Goal: Navigation & Orientation: Find specific page/section

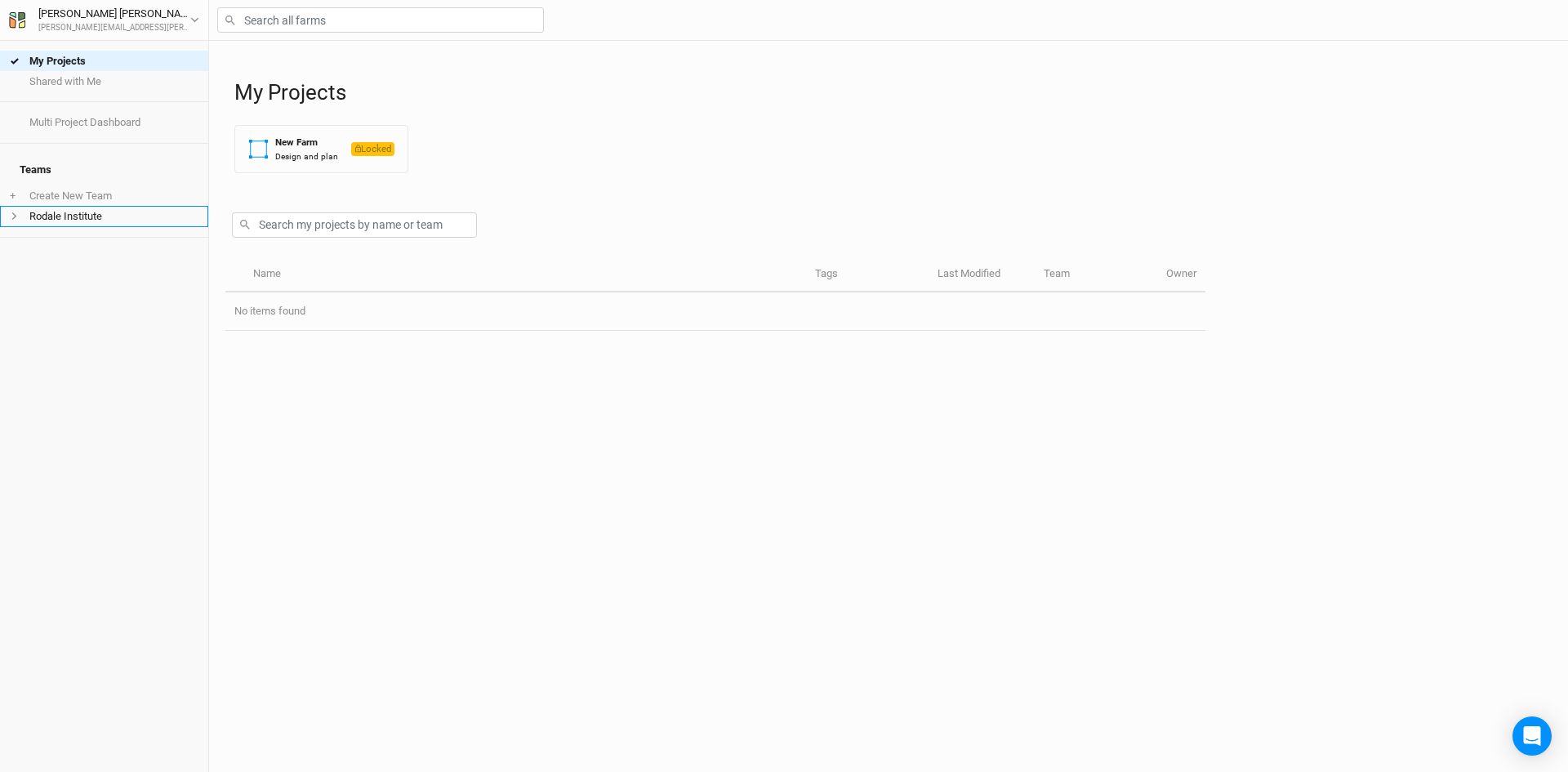
click at [60, 206] on li "Rodale Institute" at bounding box center [104, 216] width 208 height 20
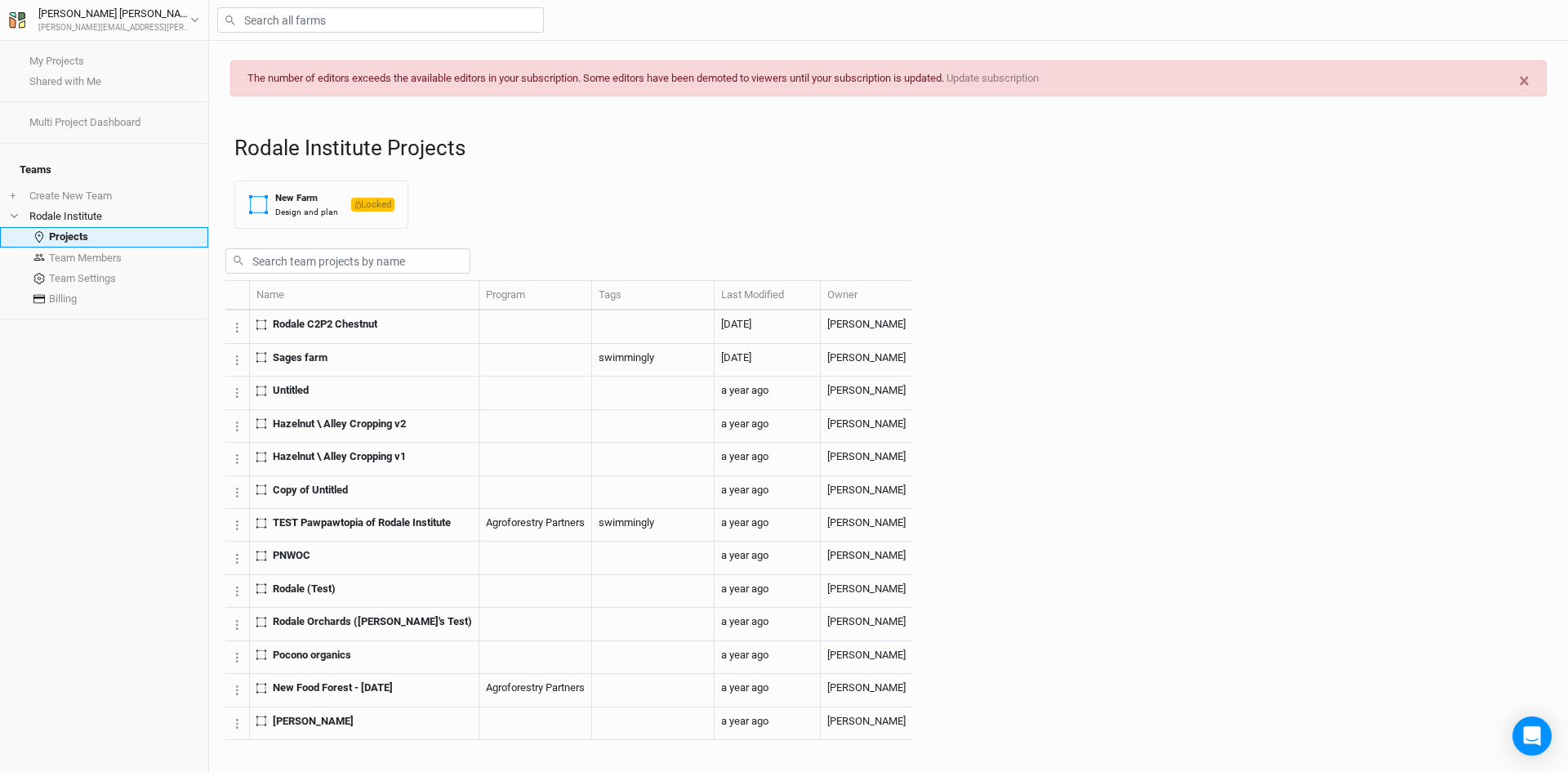
click at [80, 229] on link "Projects" at bounding box center [104, 238] width 208 height 20
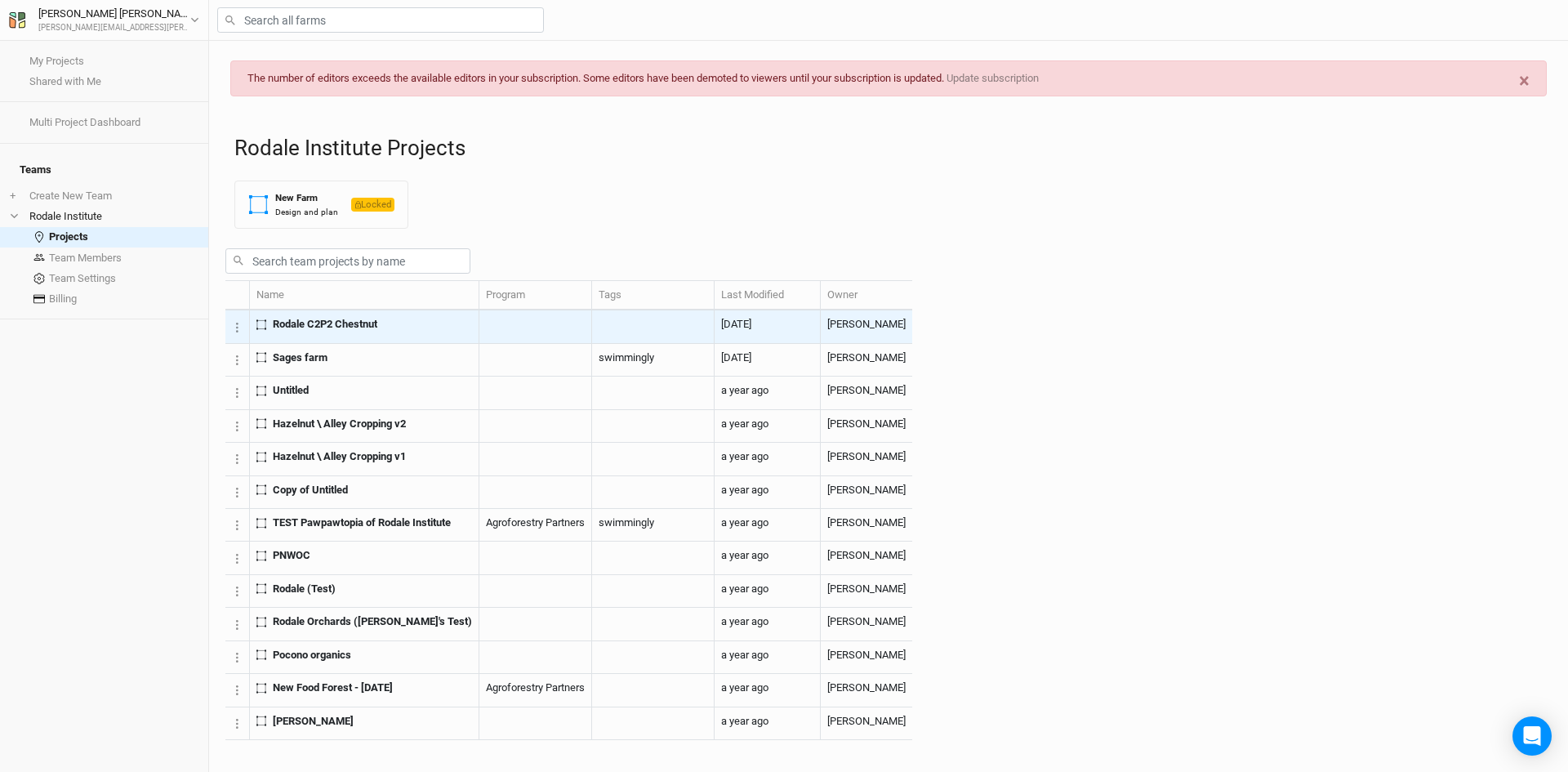
click at [368, 332] on span "Rodale C2P2 Chestnut" at bounding box center [325, 325] width 104 height 15
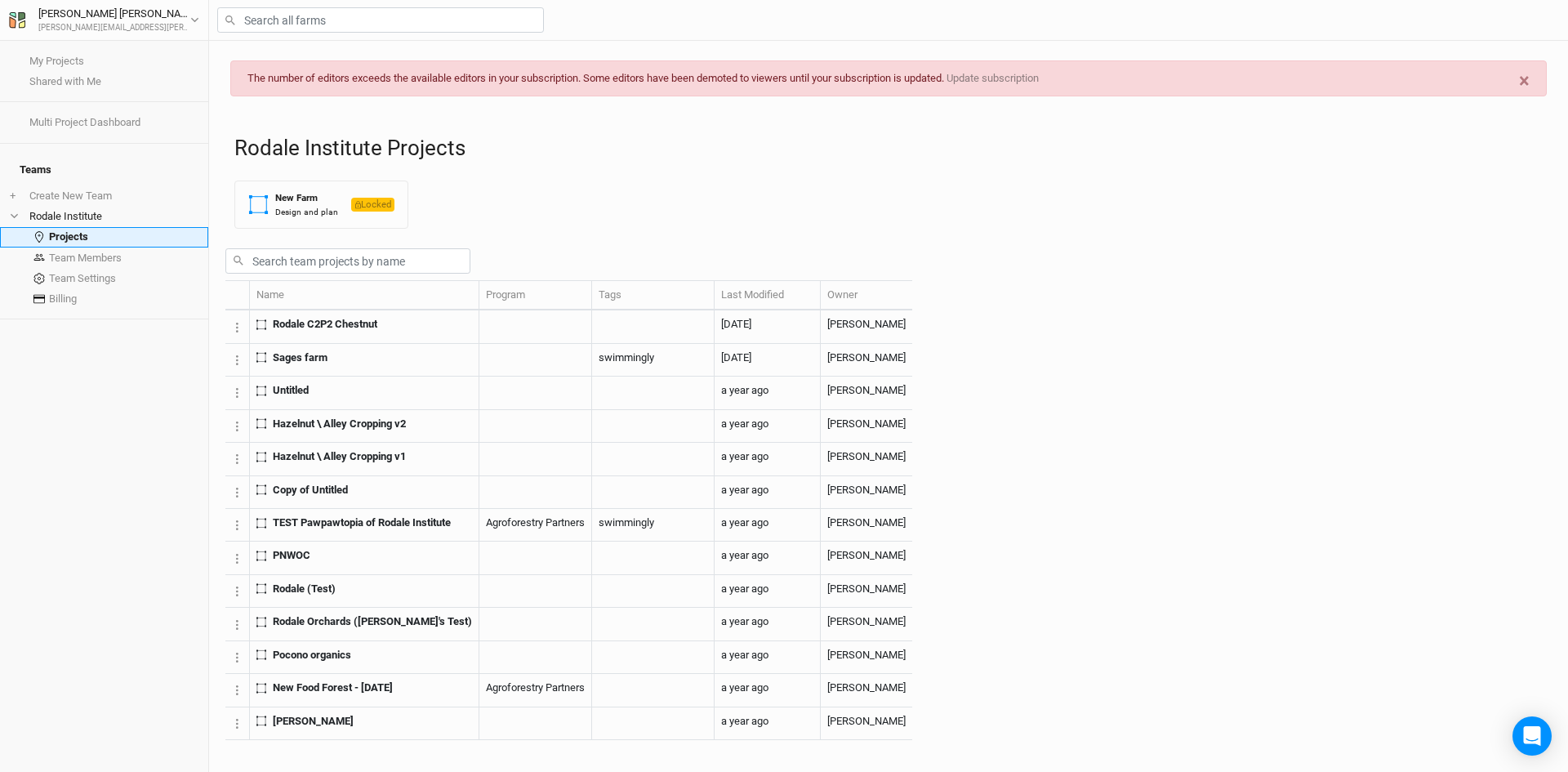
click at [80, 227] on link "Projects" at bounding box center [104, 238] width 208 height 20
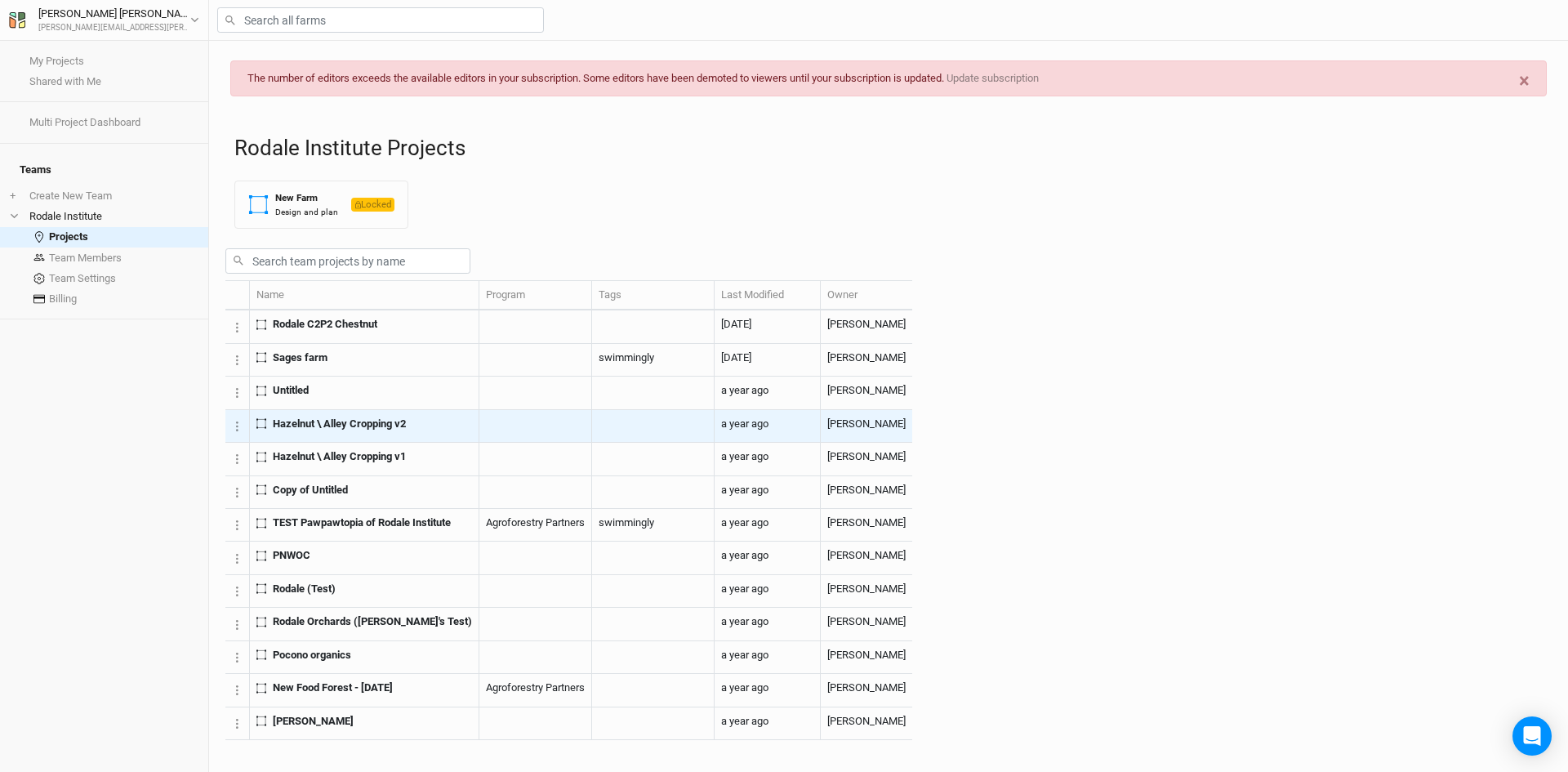
scroll to position [115, 0]
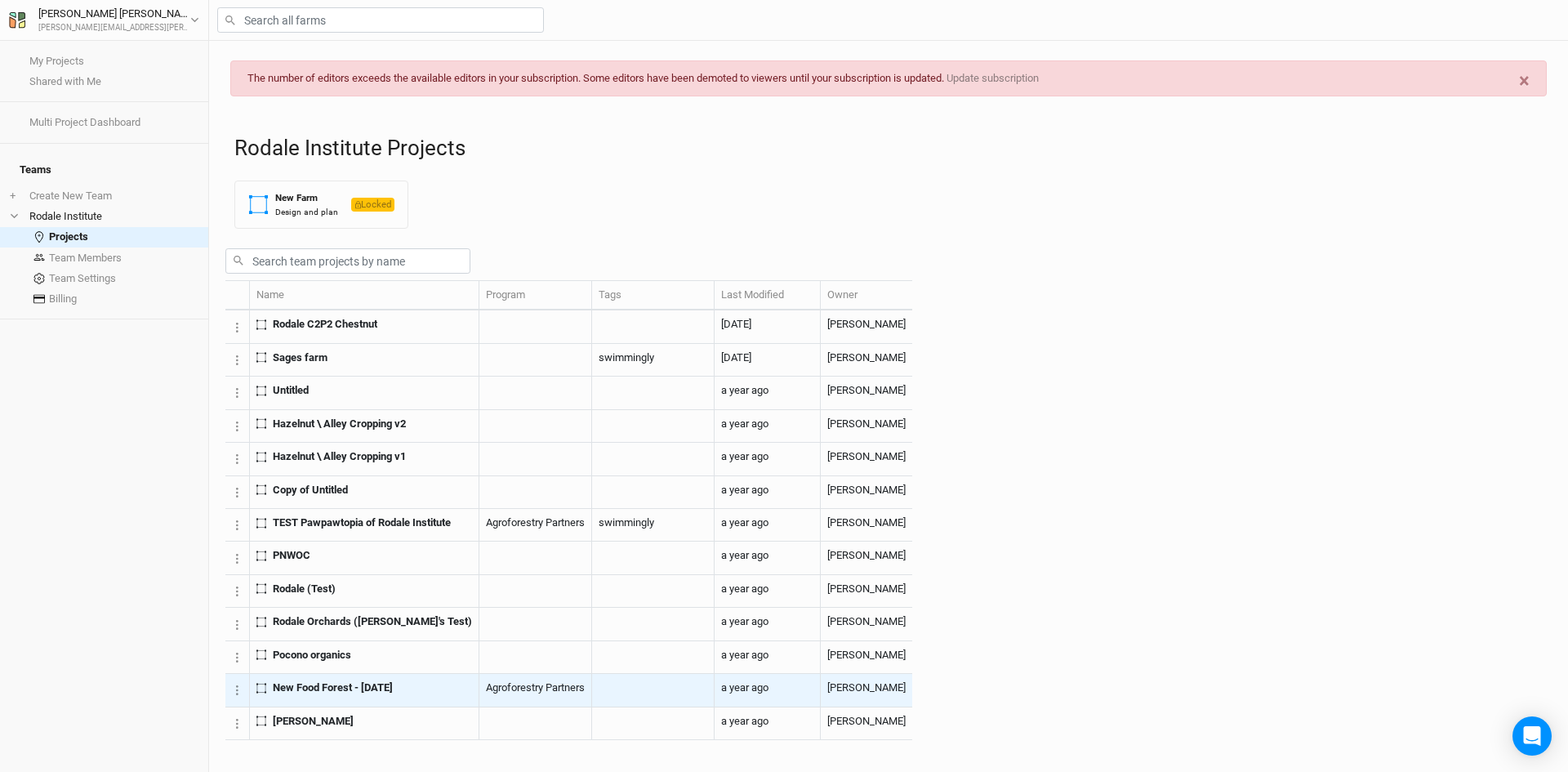
click at [382, 695] on span "New Food Forest - [DATE]" at bounding box center [333, 688] width 120 height 15
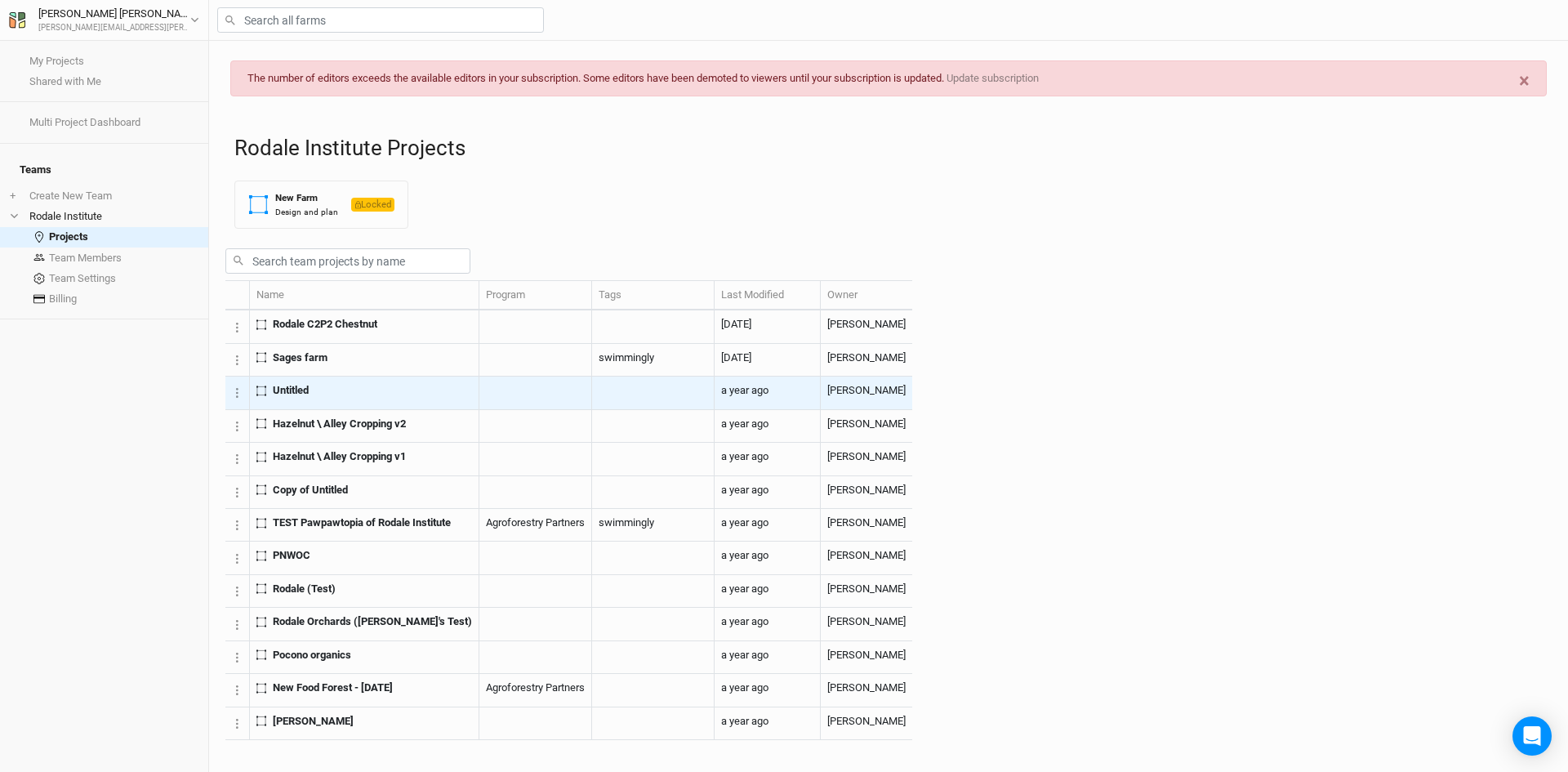
scroll to position [115, 0]
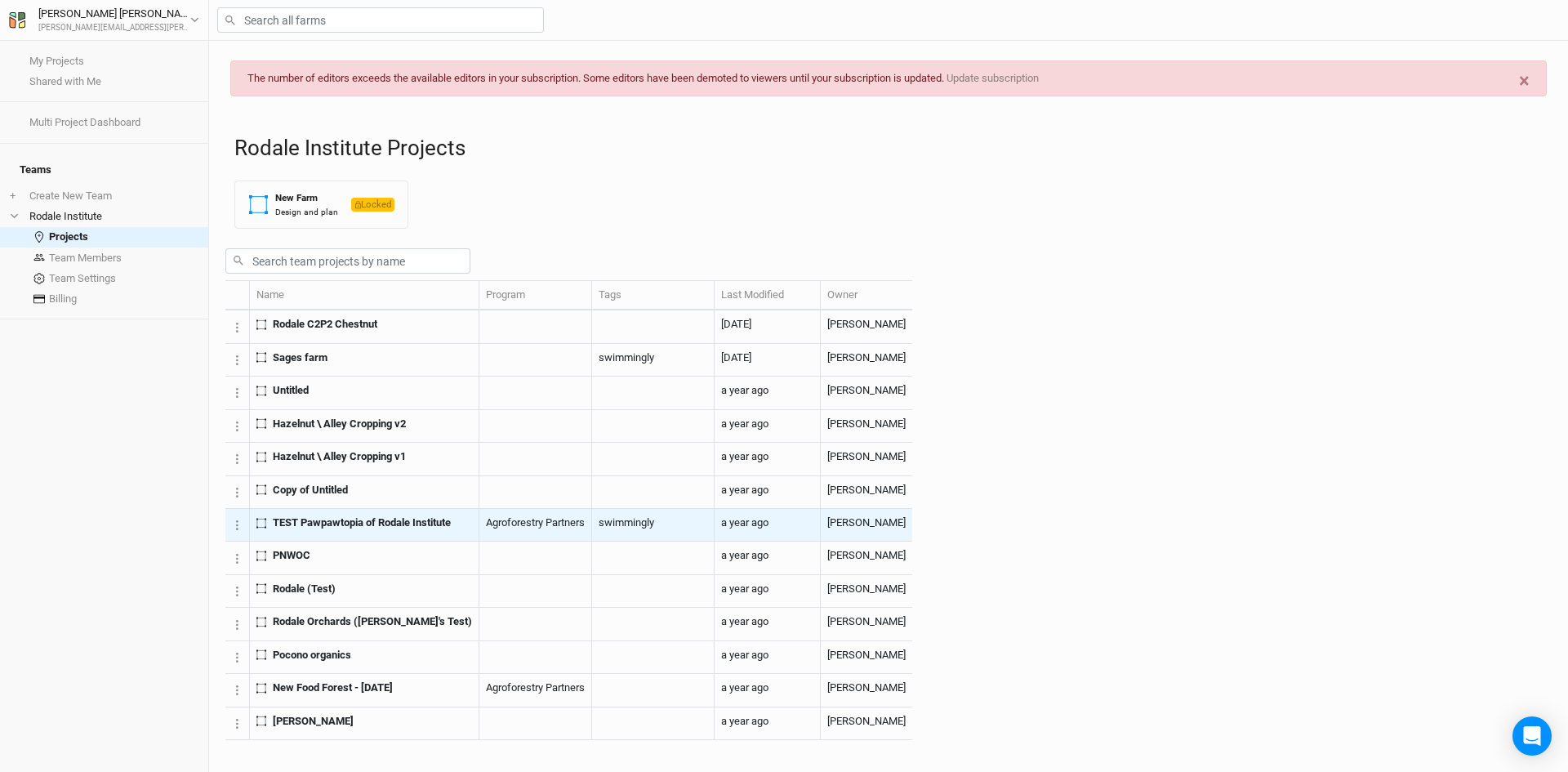
click at [435, 515] on span "TEST Pawpawtopia of Rodale Institute" at bounding box center [361, 522] width 178 height 15
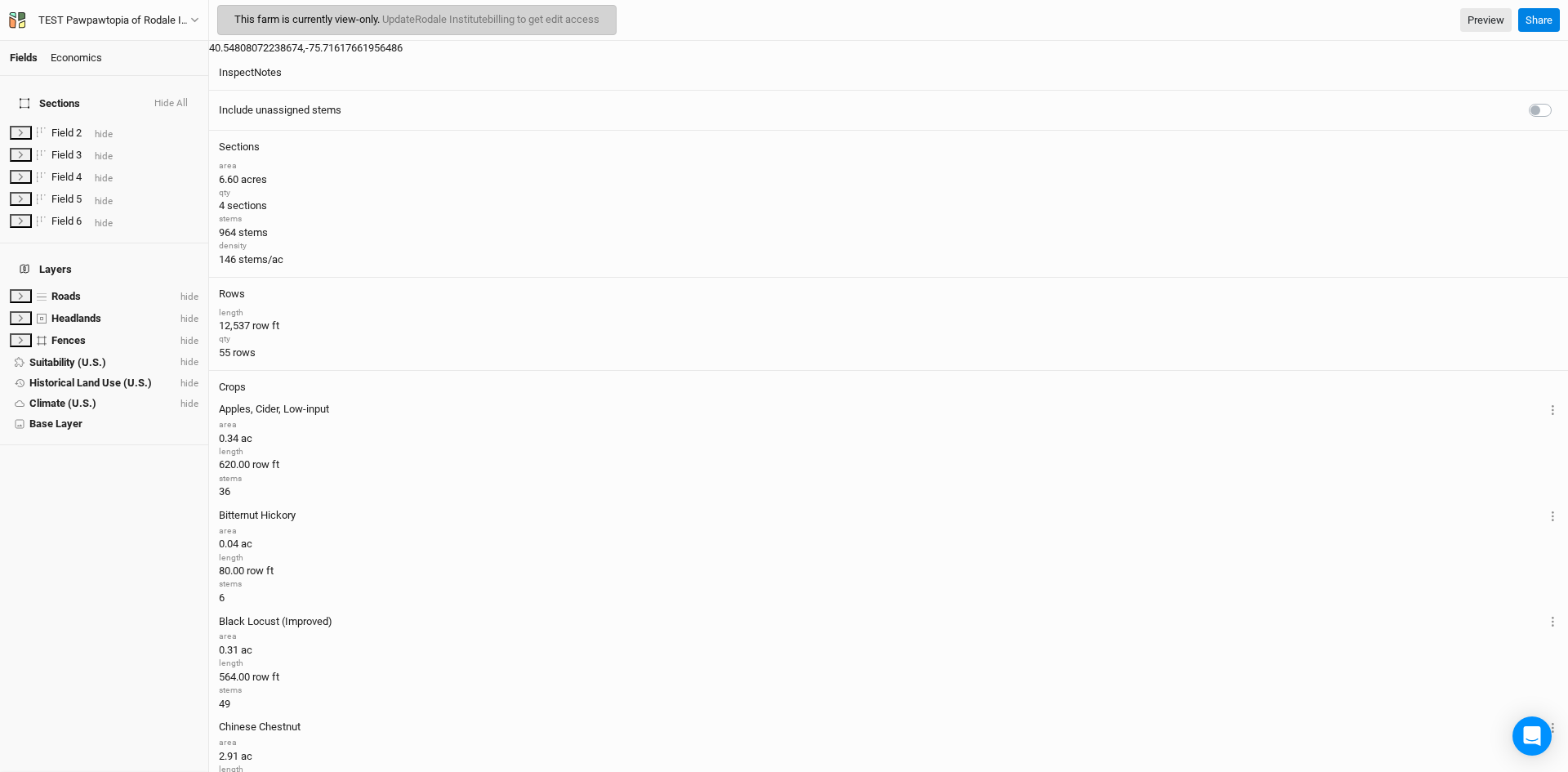
scroll to position [171, 0]
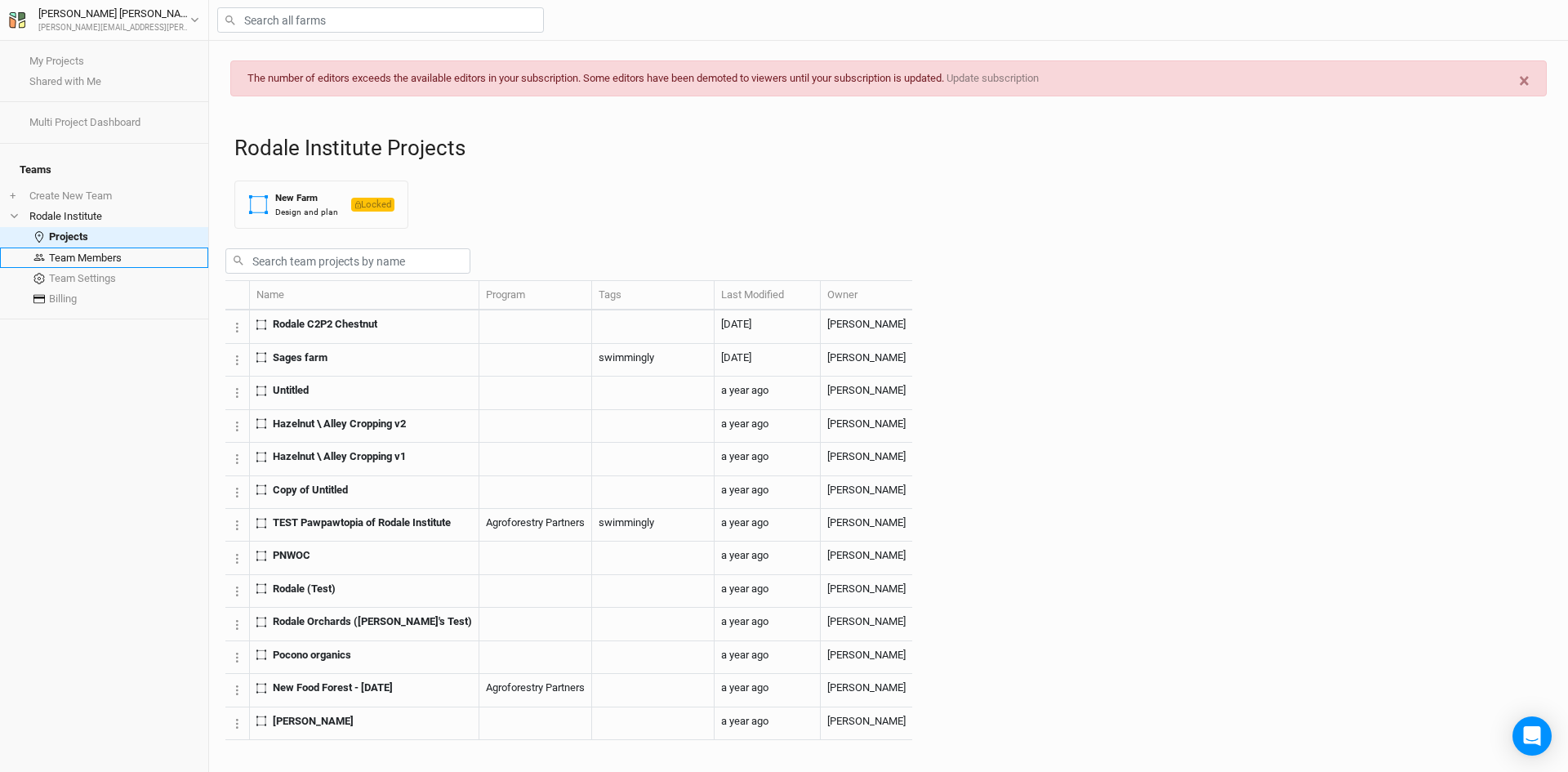
click at [85, 248] on link "Team Members" at bounding box center [104, 258] width 208 height 20
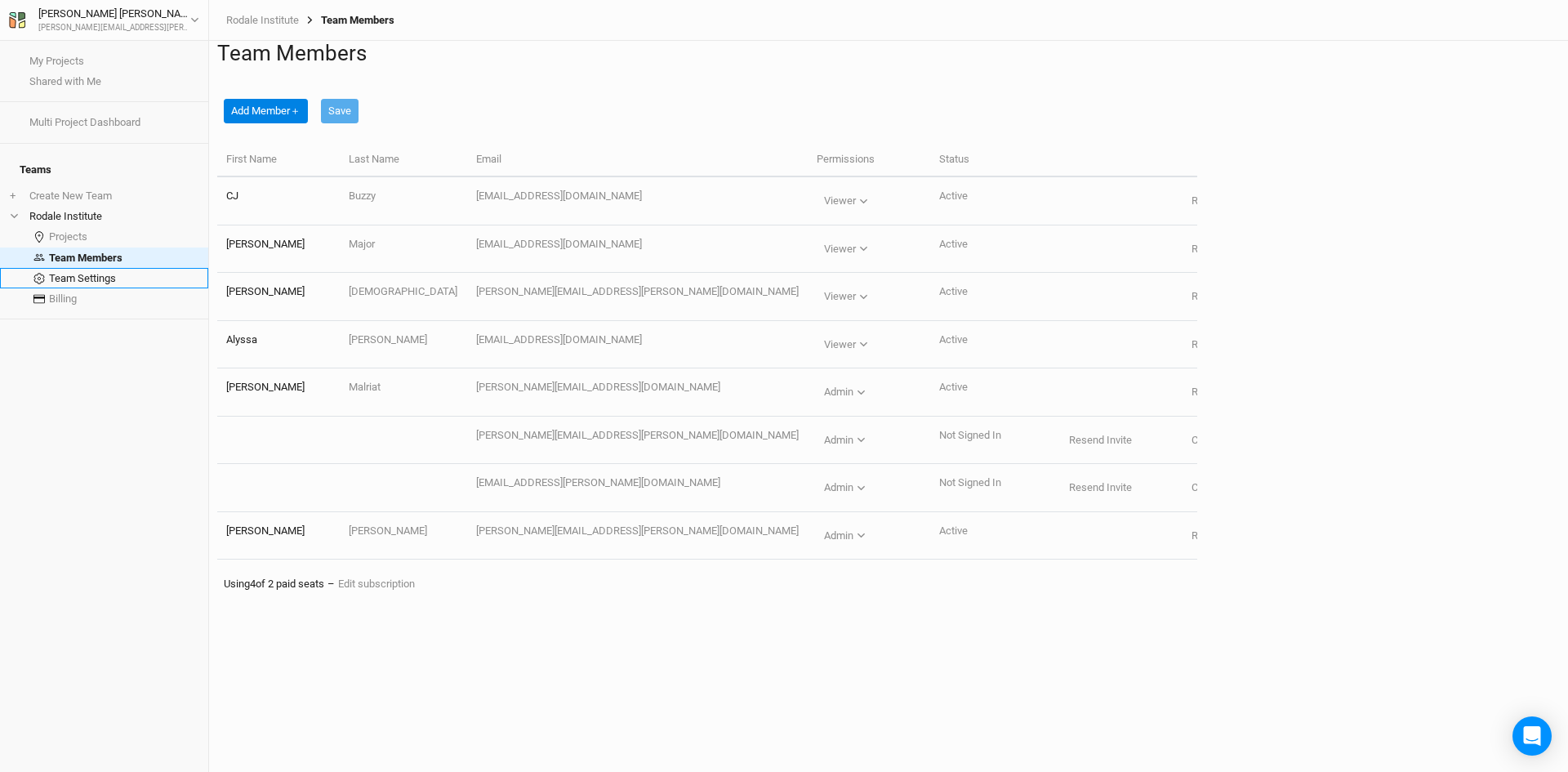
click at [87, 268] on link "Team Settings" at bounding box center [104, 278] width 208 height 20
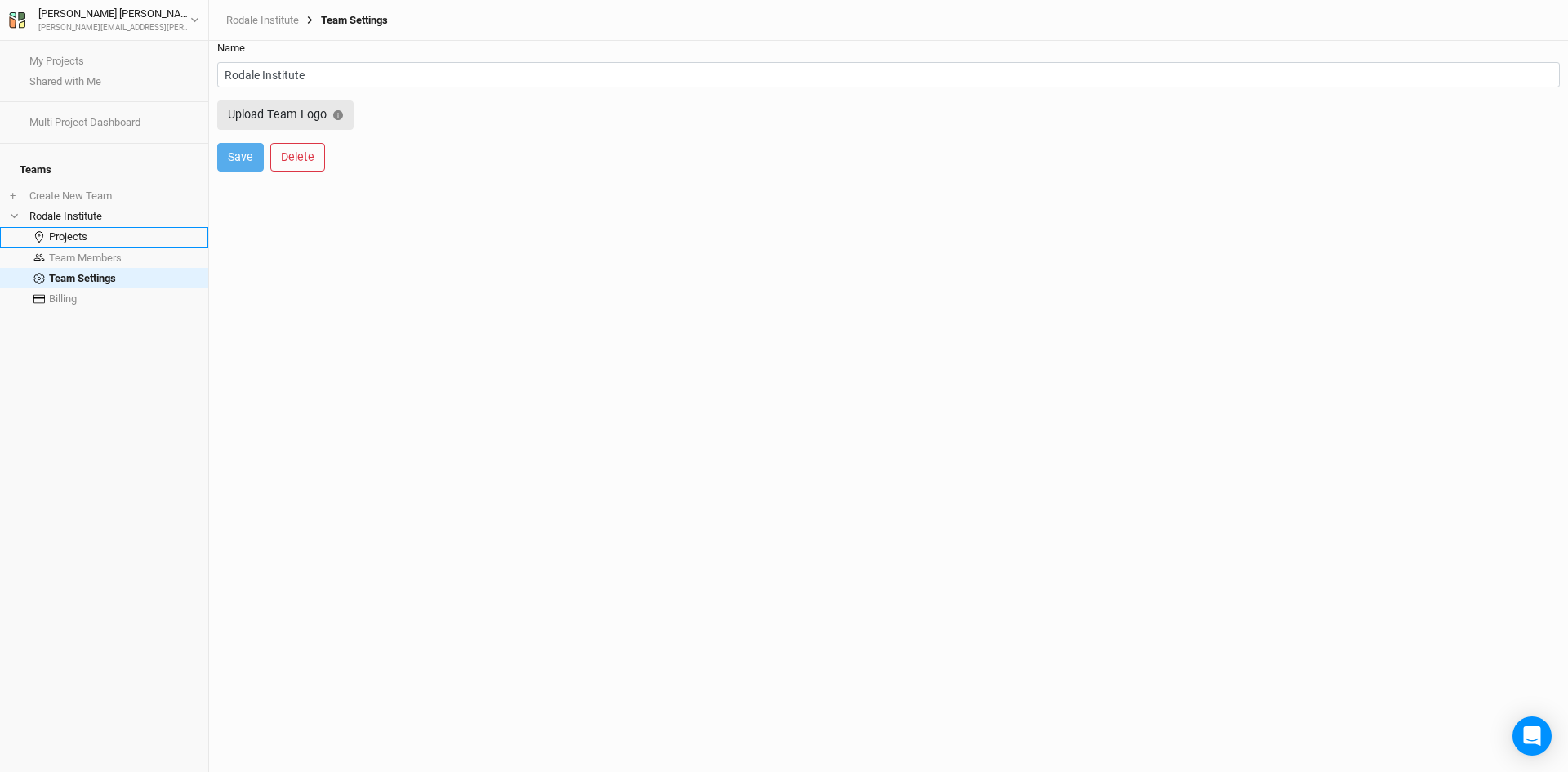
click at [75, 227] on link "Projects" at bounding box center [104, 238] width 208 height 20
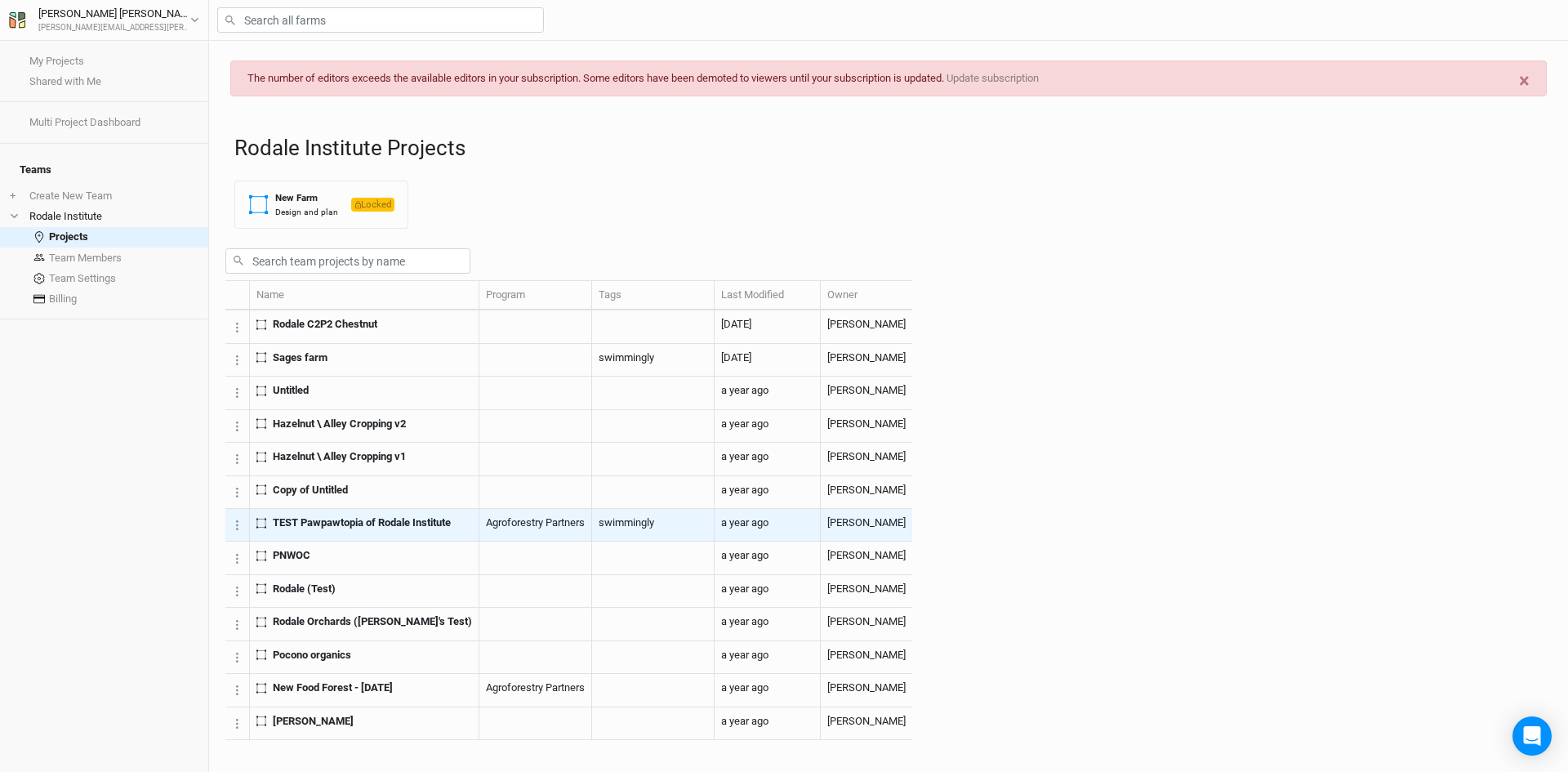
scroll to position [115, 0]
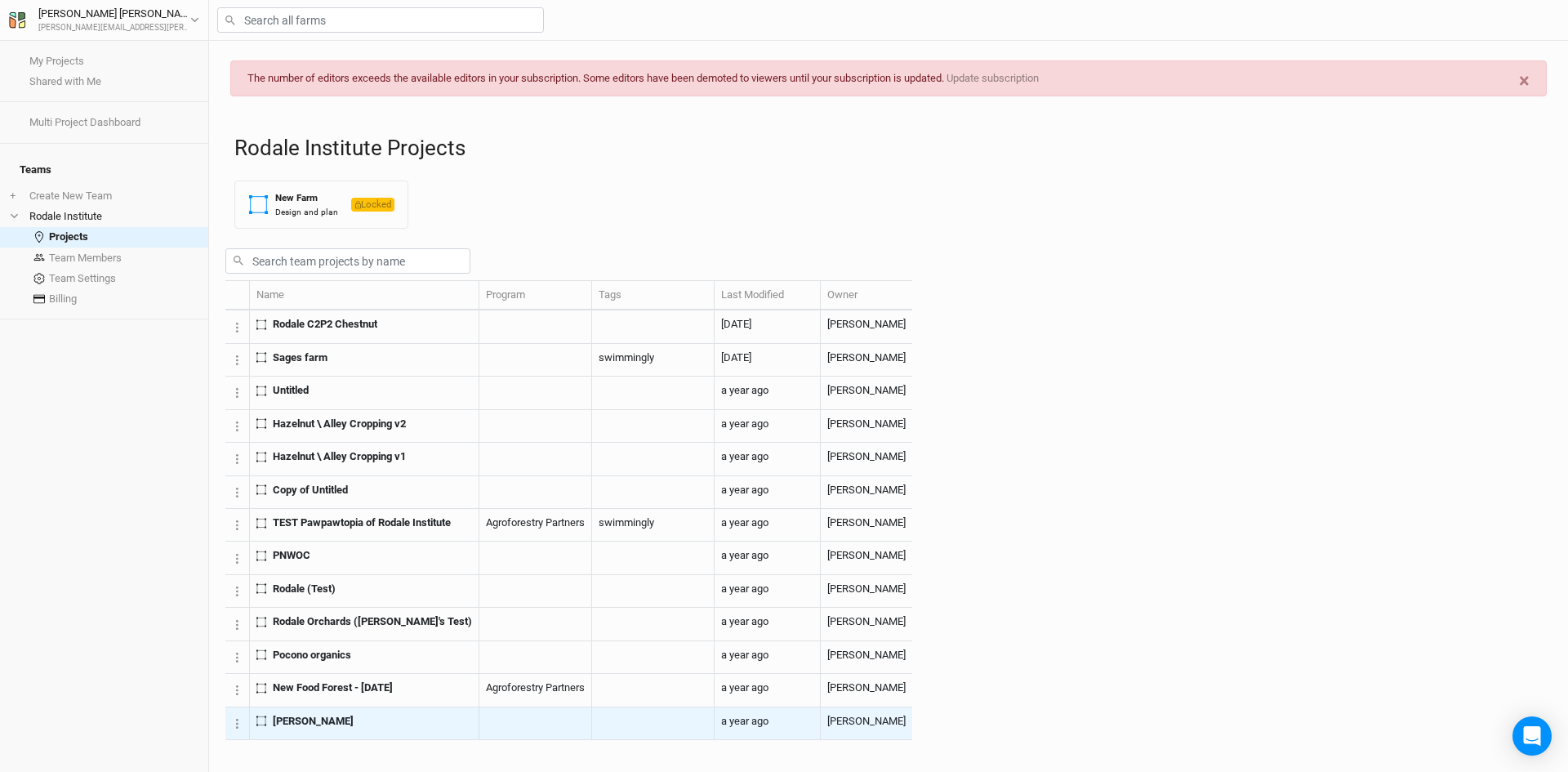
click at [338, 729] on span "[PERSON_NAME]" at bounding box center [312, 721] width 80 height 15
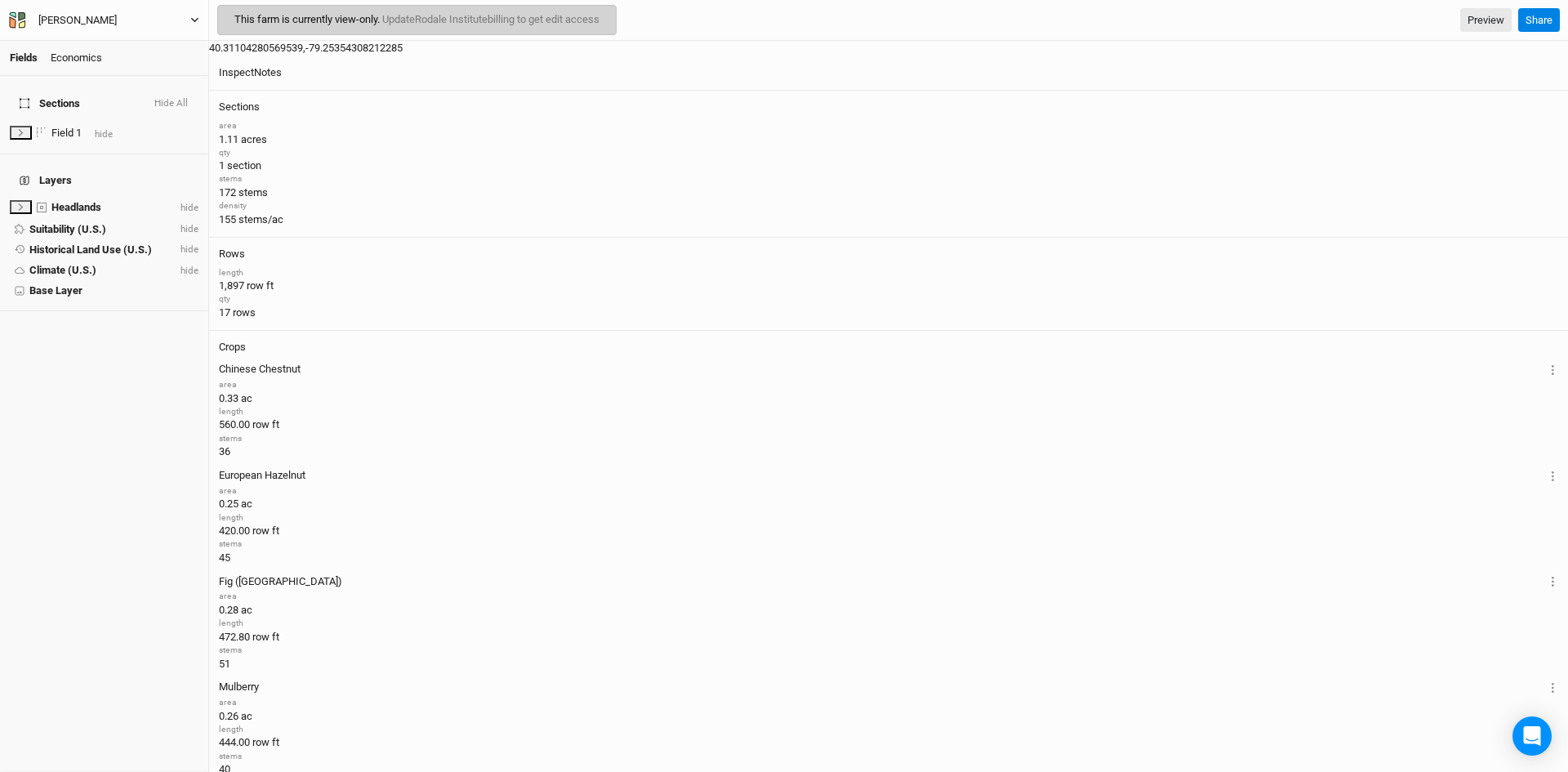
click at [83, 18] on div "[PERSON_NAME]" at bounding box center [78, 20] width 79 height 17
click at [78, 18] on div "[PERSON_NAME]" at bounding box center [78, 20] width 79 height 17
click at [13, 18] on icon "button" at bounding box center [13, 22] width 6 height 11
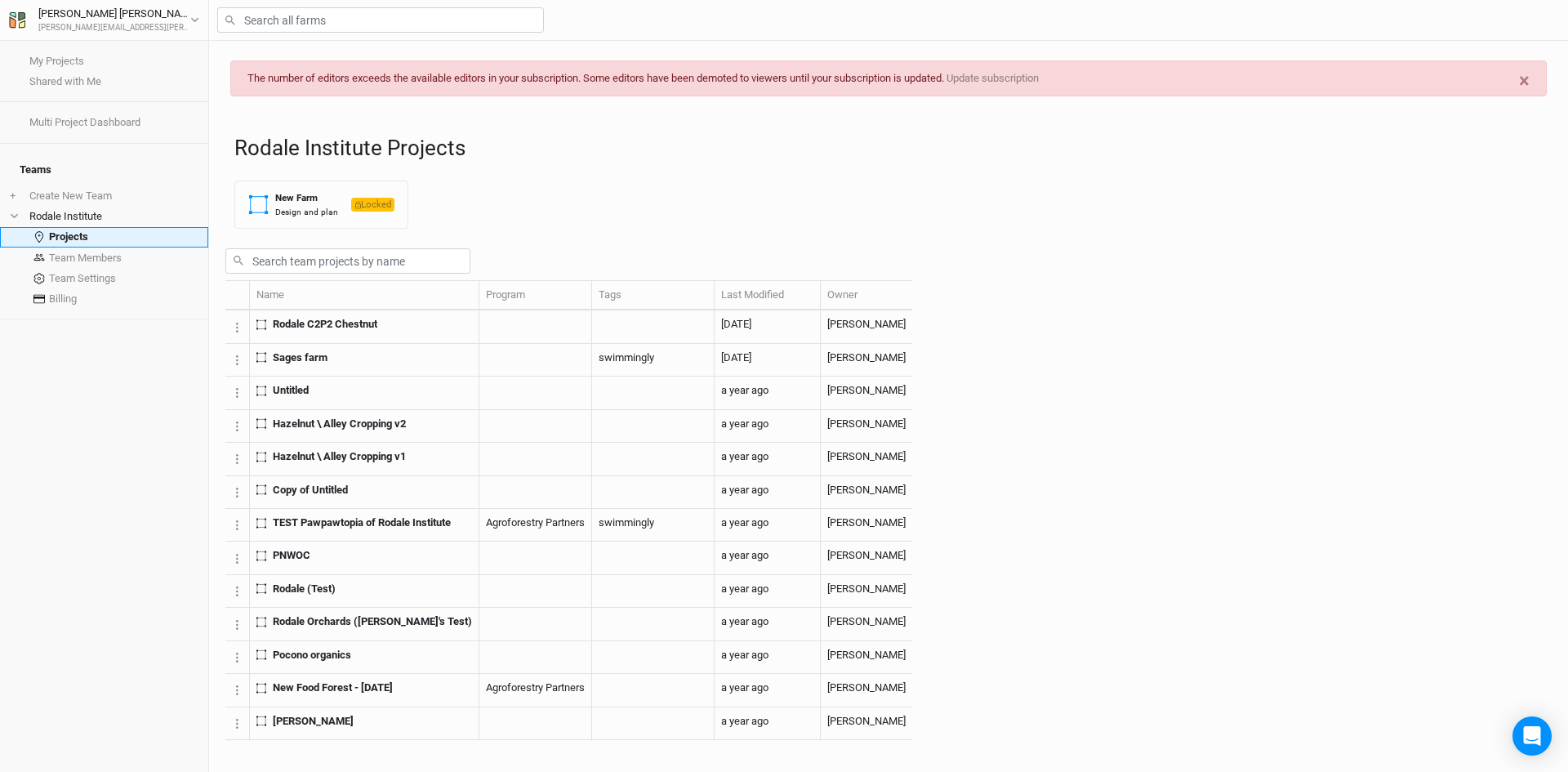
click at [68, 235] on link "Projects" at bounding box center [104, 238] width 208 height 20
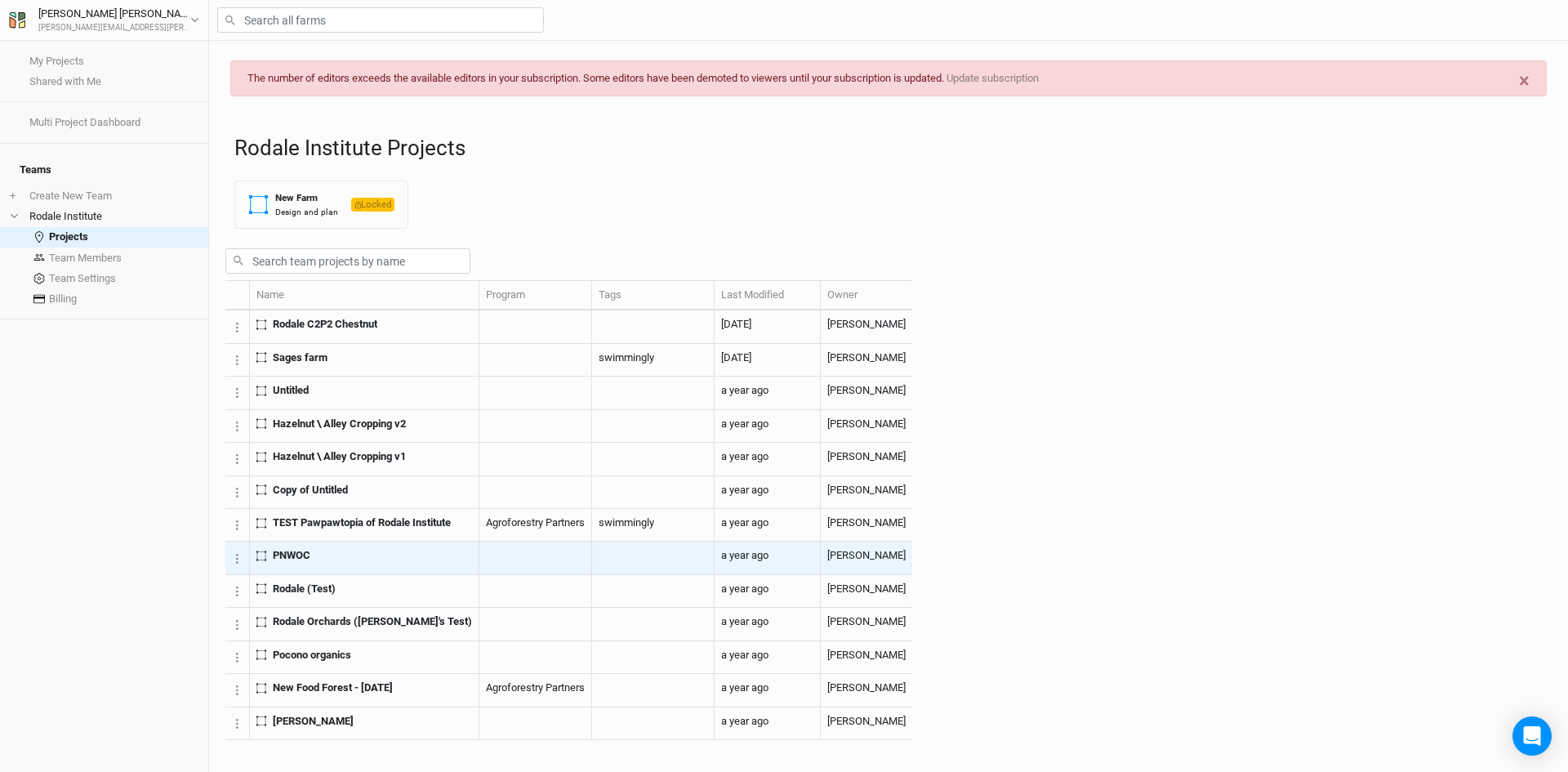
scroll to position [115, 0]
click at [302, 548] on span "PNWOC" at bounding box center [291, 556] width 38 height 15
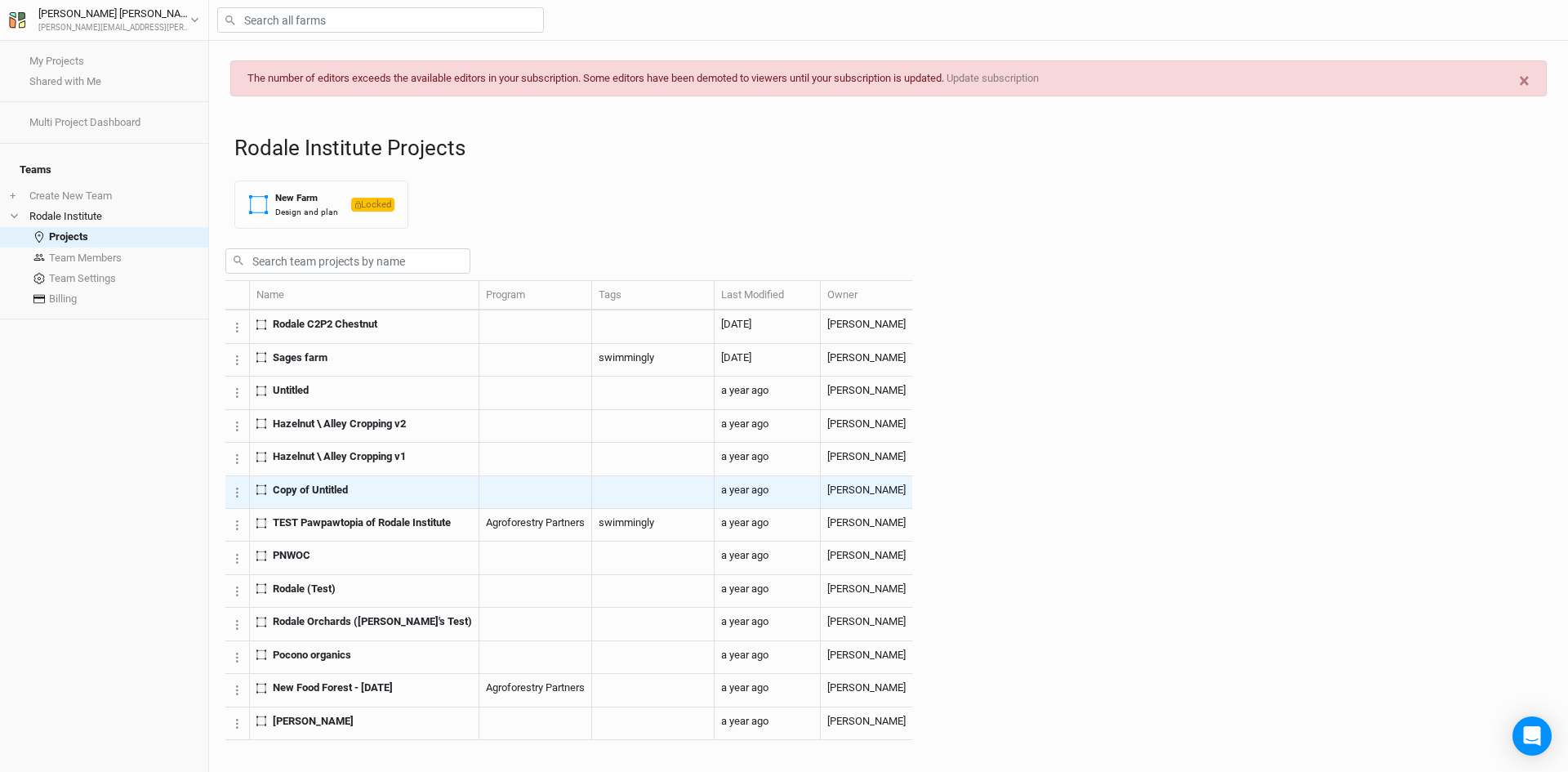
click at [332, 497] on span "Copy of Untitled" at bounding box center [310, 490] width 75 height 15
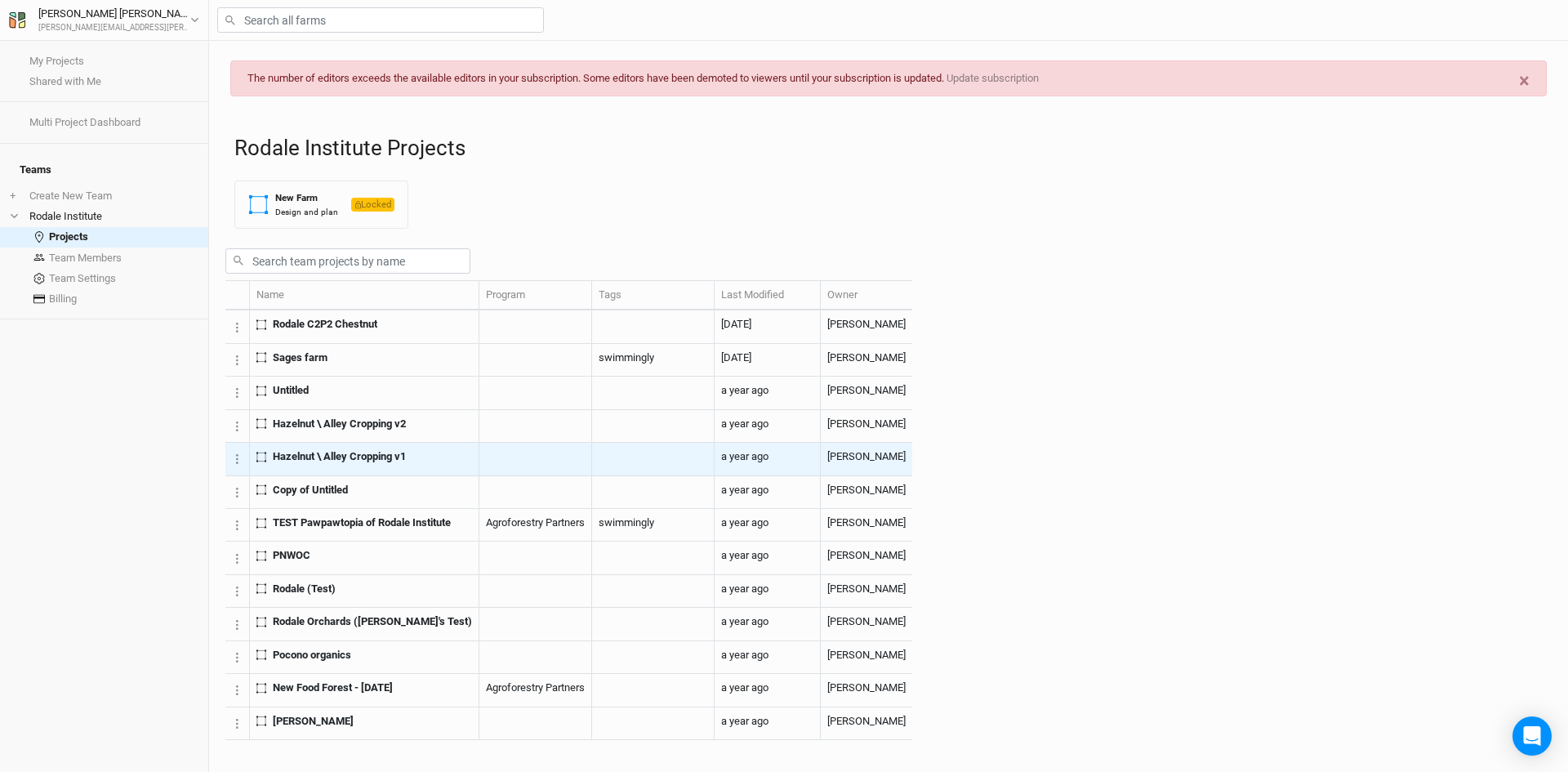
click at [367, 464] on span "Hazelnut \ Alley Cropping v1" at bounding box center [339, 457] width 133 height 15
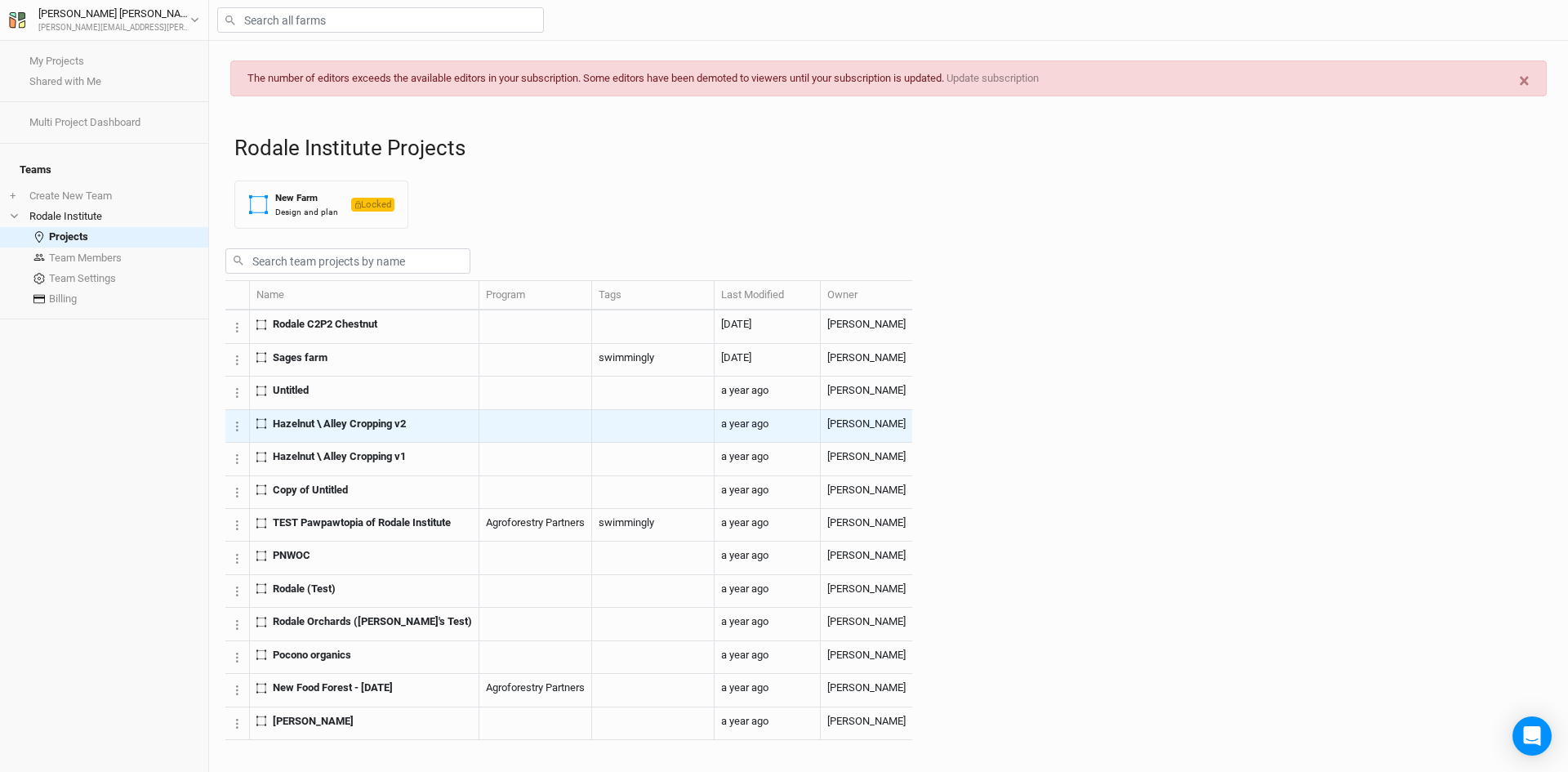
click at [350, 443] on td "Hazelnut \ Alley Cropping v2" at bounding box center [364, 425] width 229 height 32
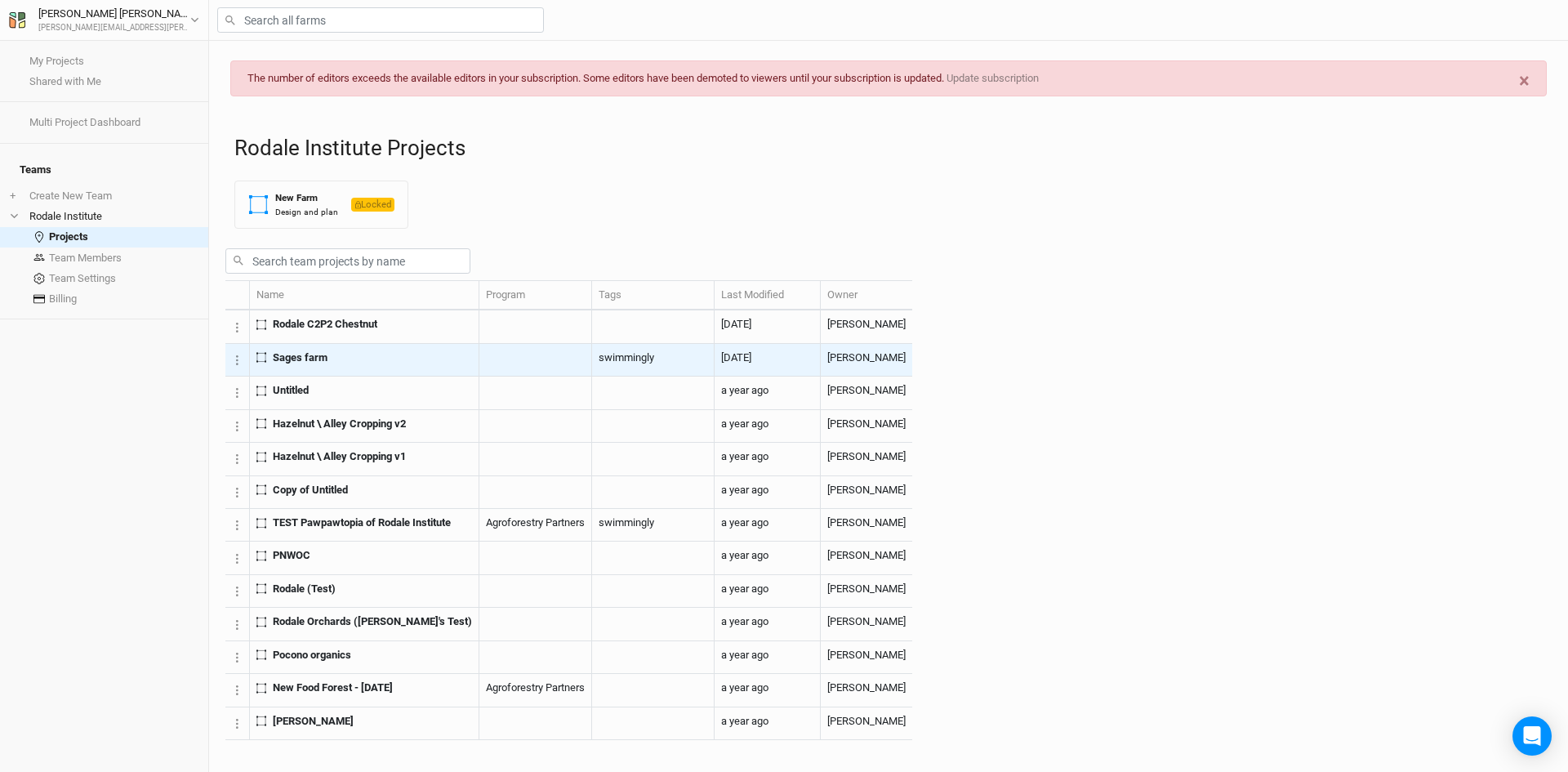
click at [320, 365] on span "Sages farm" at bounding box center [300, 358] width 55 height 15
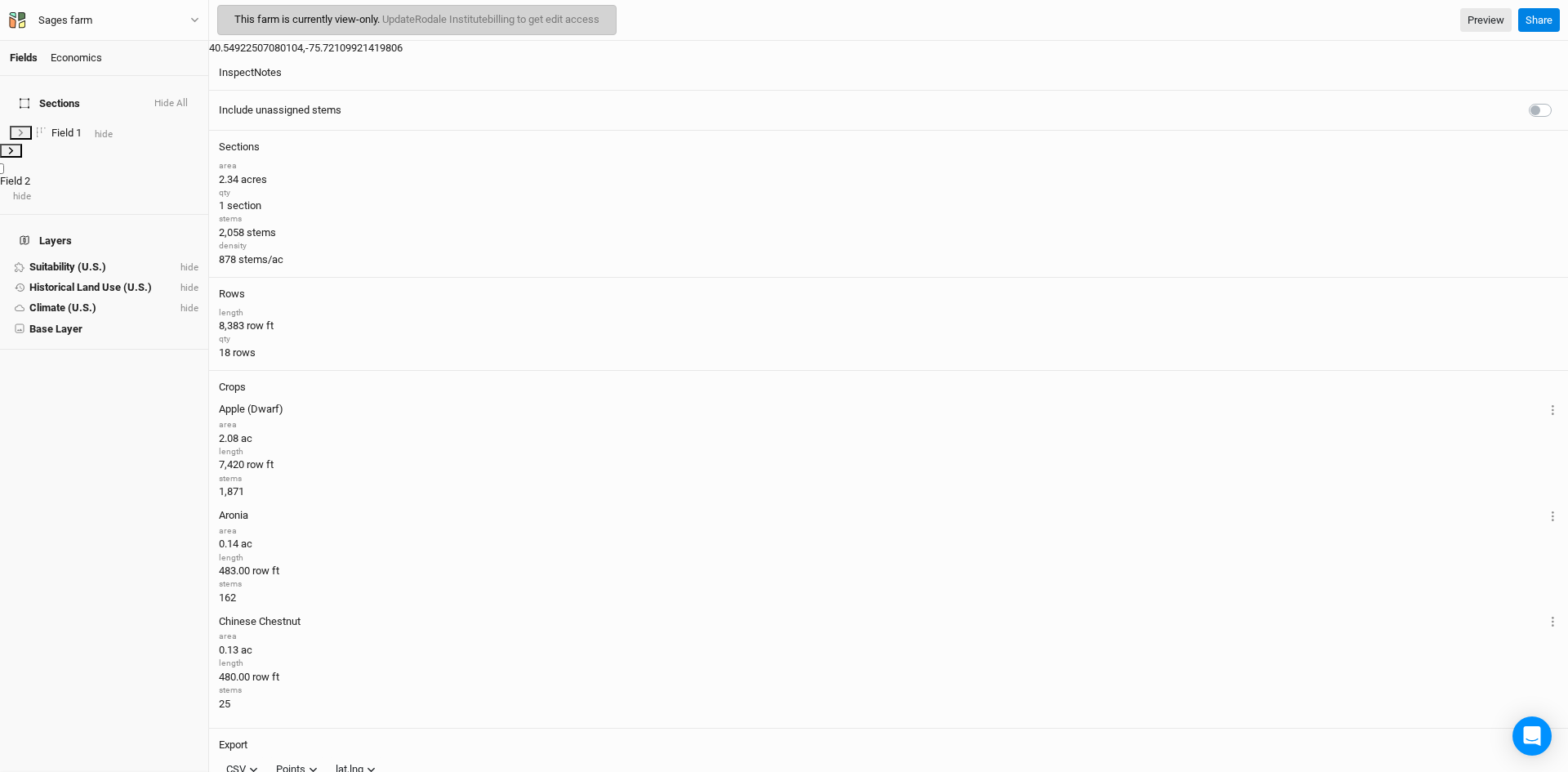
click at [31, 175] on span "Field 2" at bounding box center [15, 180] width 31 height 12
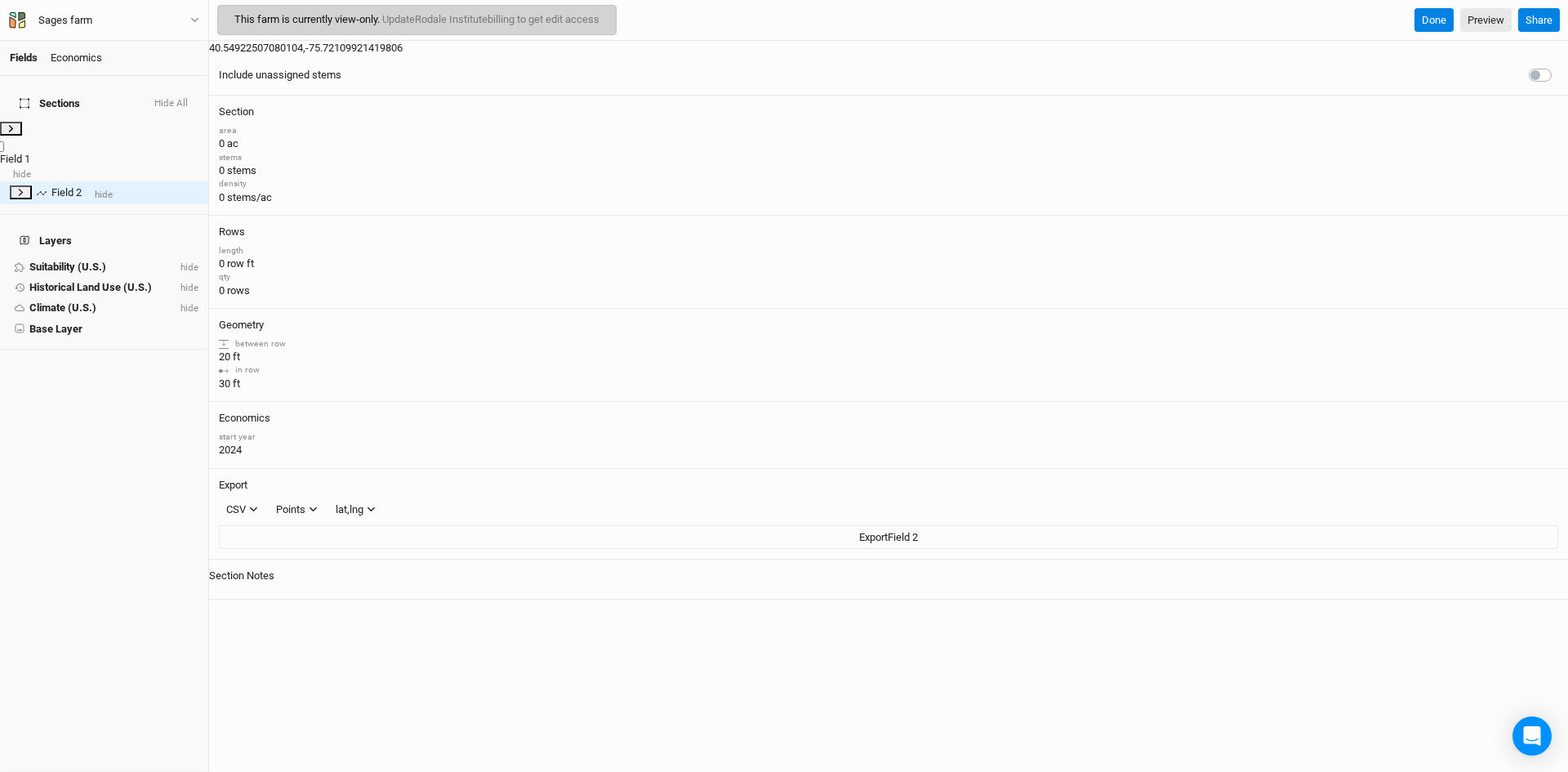
click at [31, 153] on span "Field 1" at bounding box center [15, 158] width 31 height 12
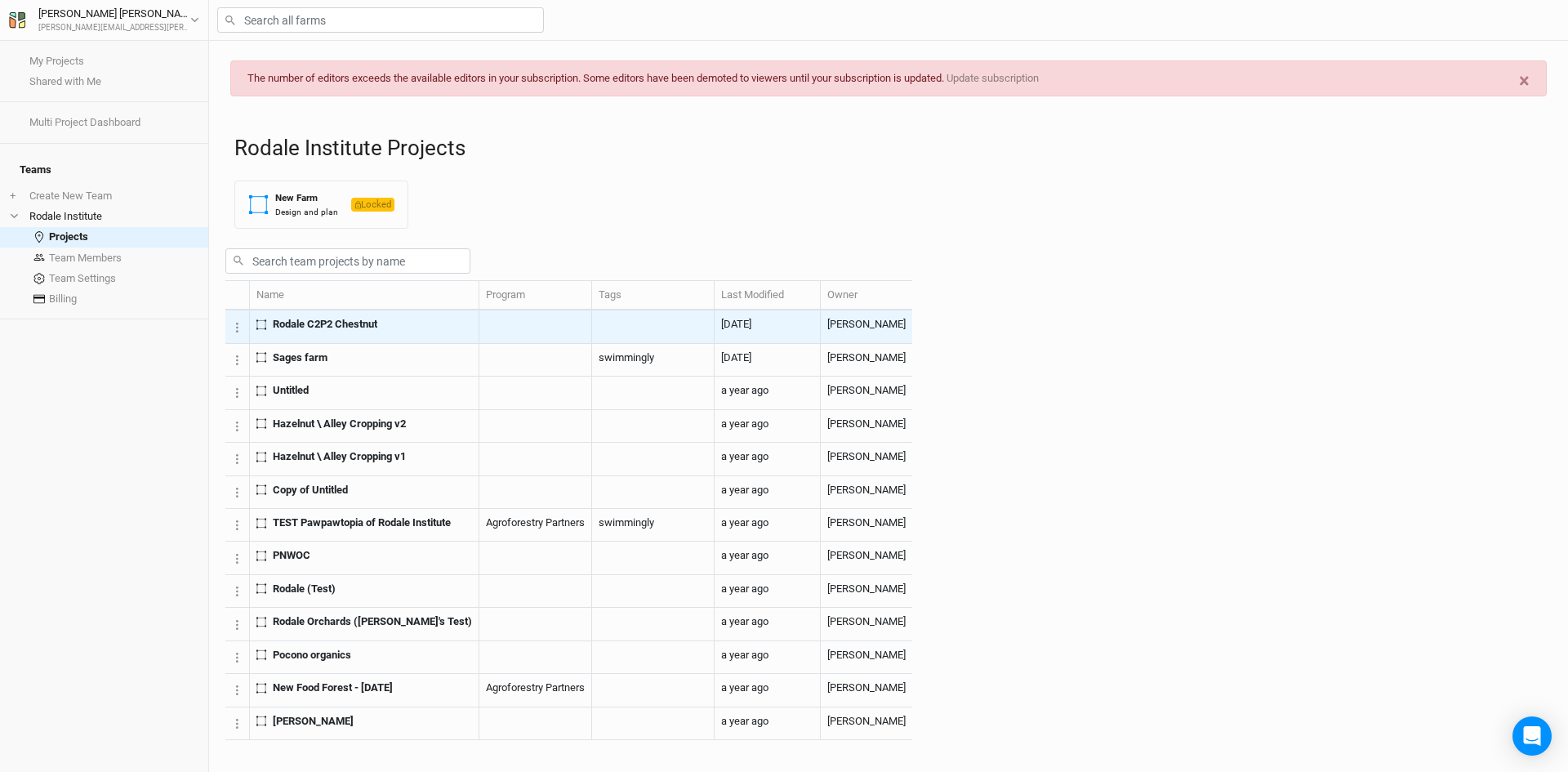
click at [348, 332] on span "Rodale C2P2 Chestnut" at bounding box center [325, 325] width 104 height 15
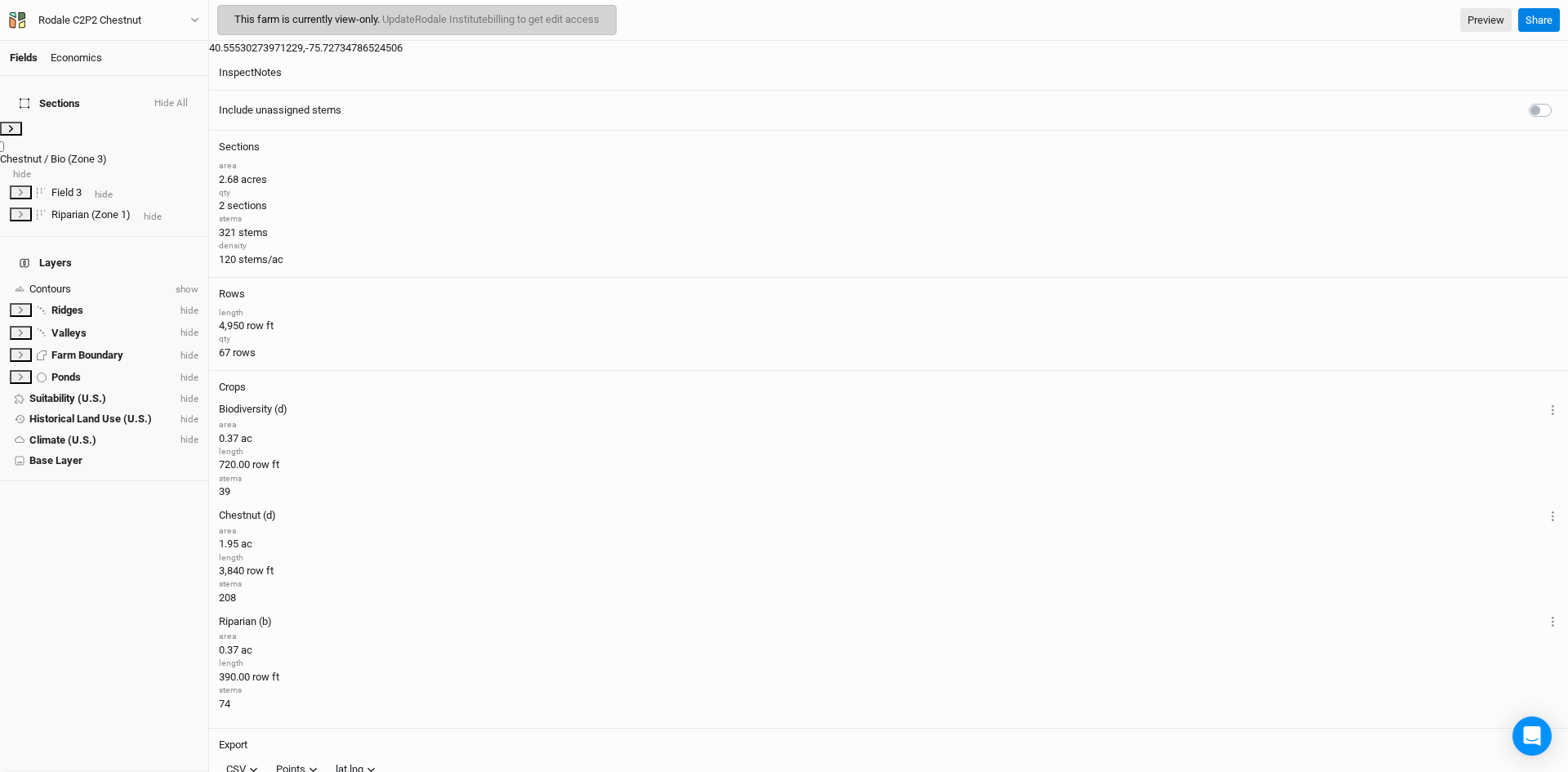
click at [13, 124] on icon at bounding box center [11, 129] width 9 height 9
